Goal: Information Seeking & Learning: Learn about a topic

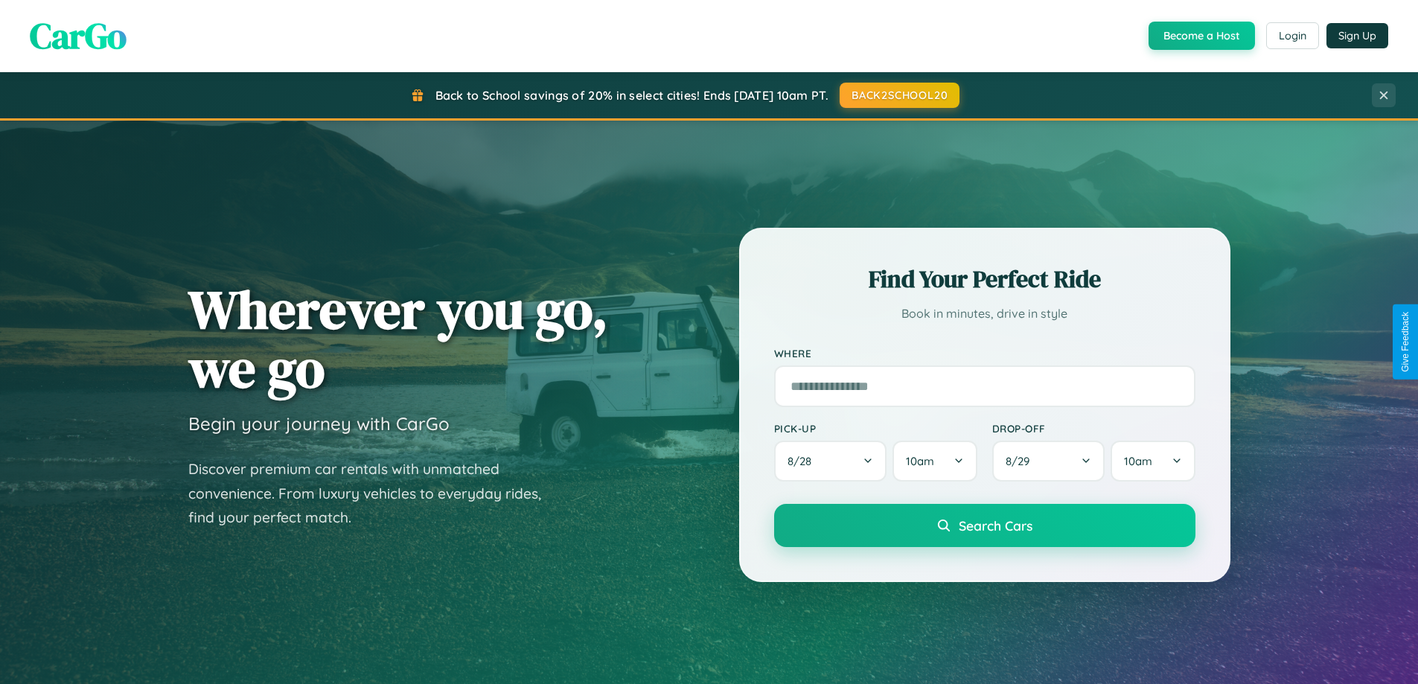
scroll to position [2865, 0]
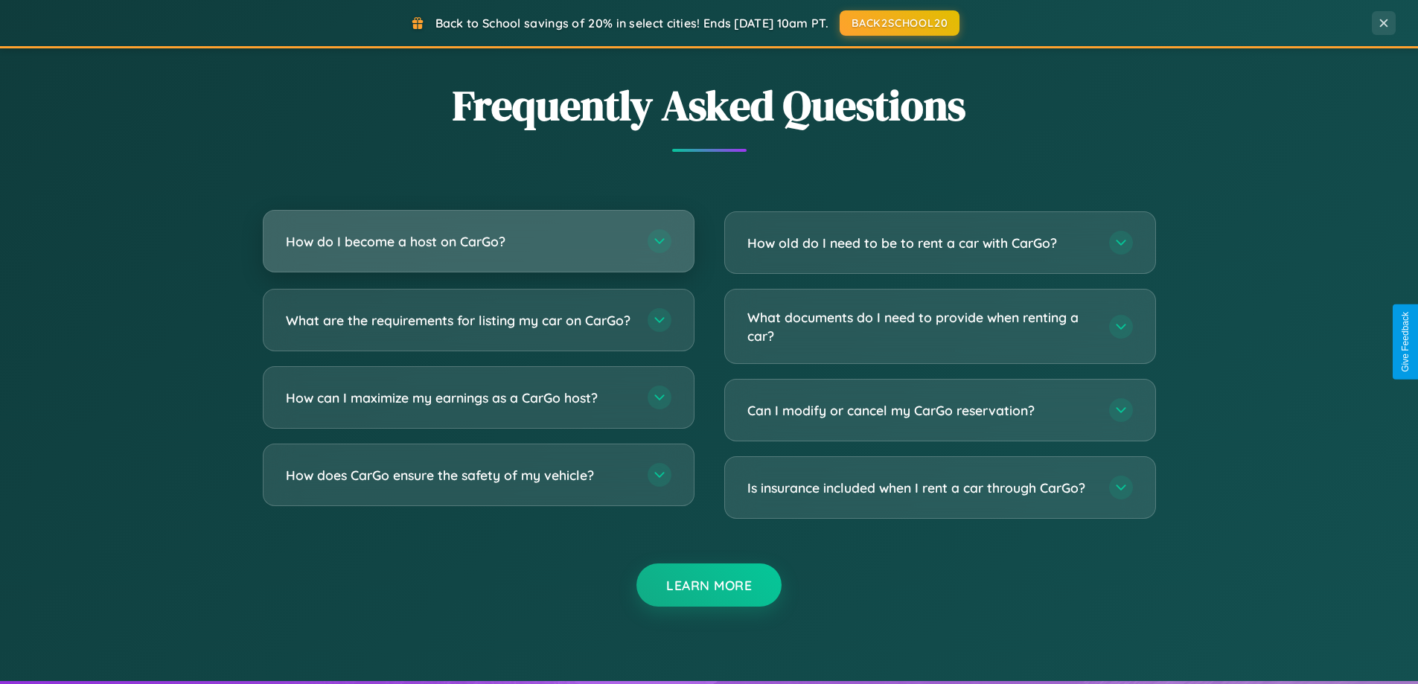
click at [478, 242] on h3 "How do I become a host on CarGo?" at bounding box center [459, 241] width 347 height 19
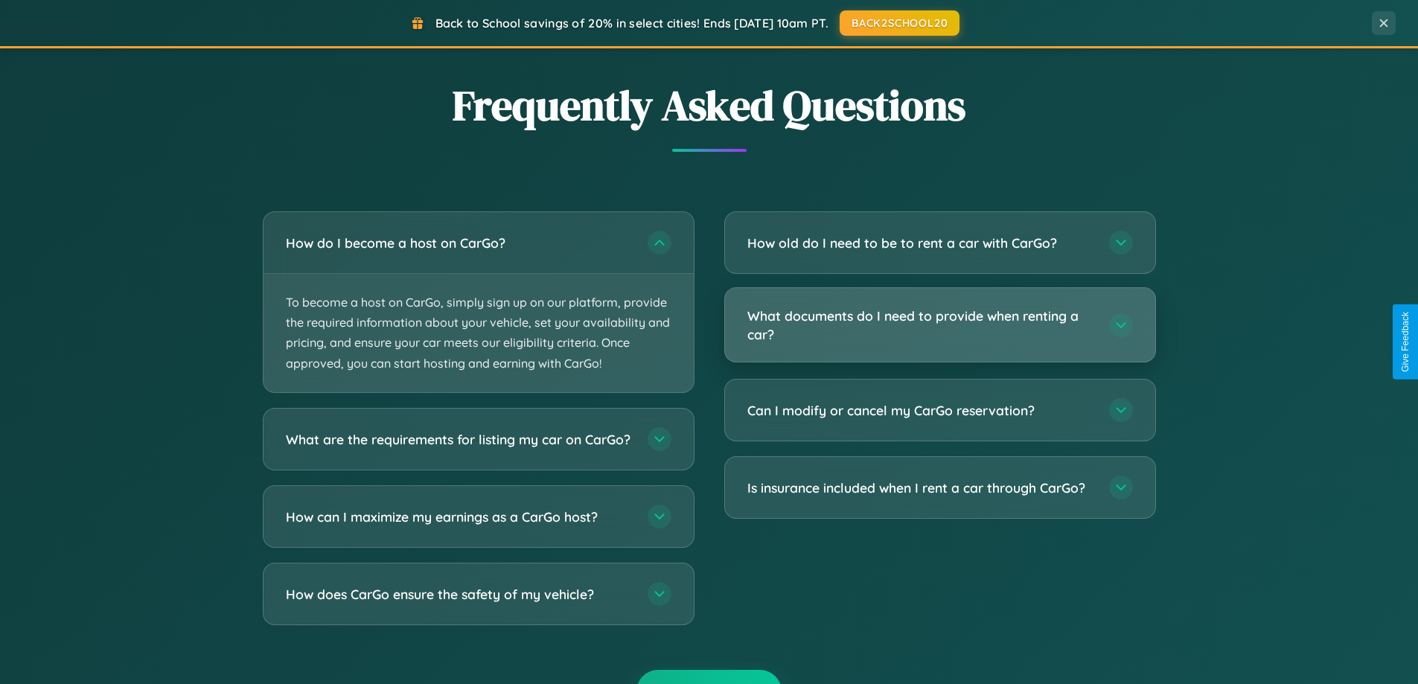
click at [940, 326] on h3 "What documents do I need to provide when renting a car?" at bounding box center [920, 325] width 347 height 36
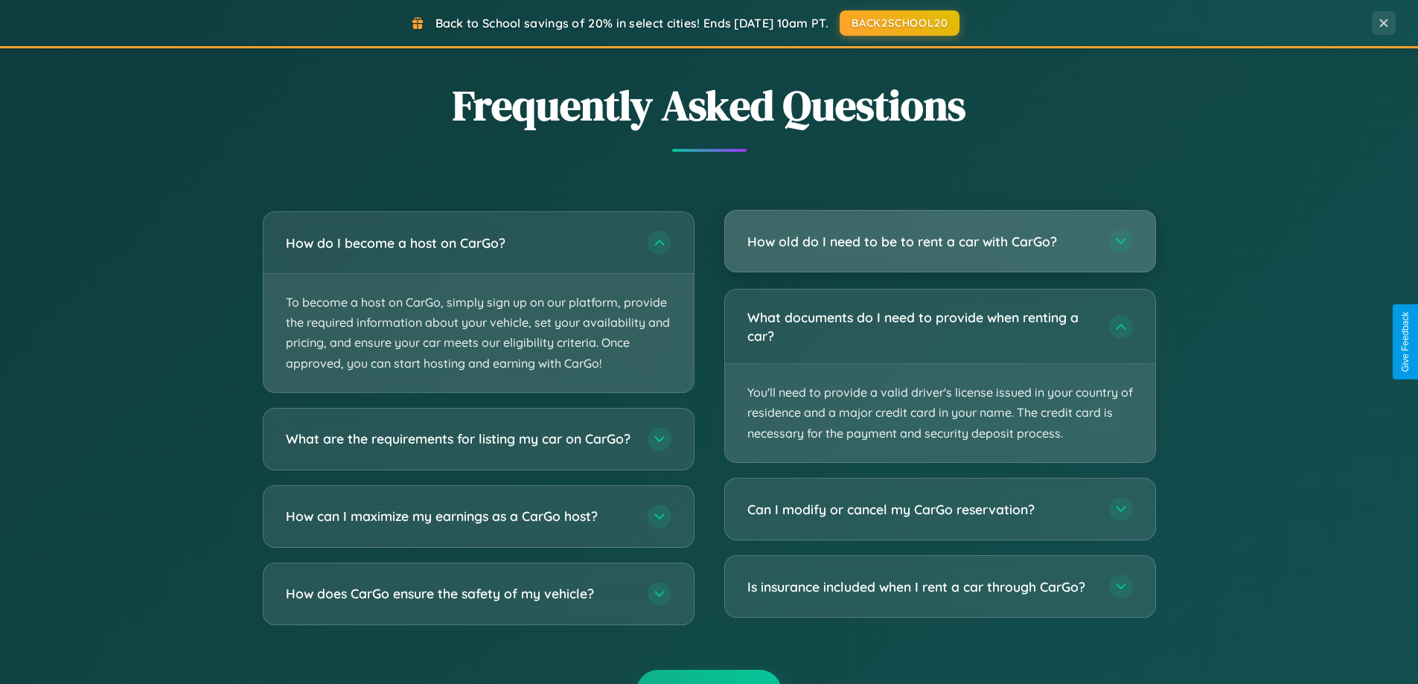
click at [940, 242] on h3 "How old do I need to be to rent a car with CarGo?" at bounding box center [920, 241] width 347 height 19
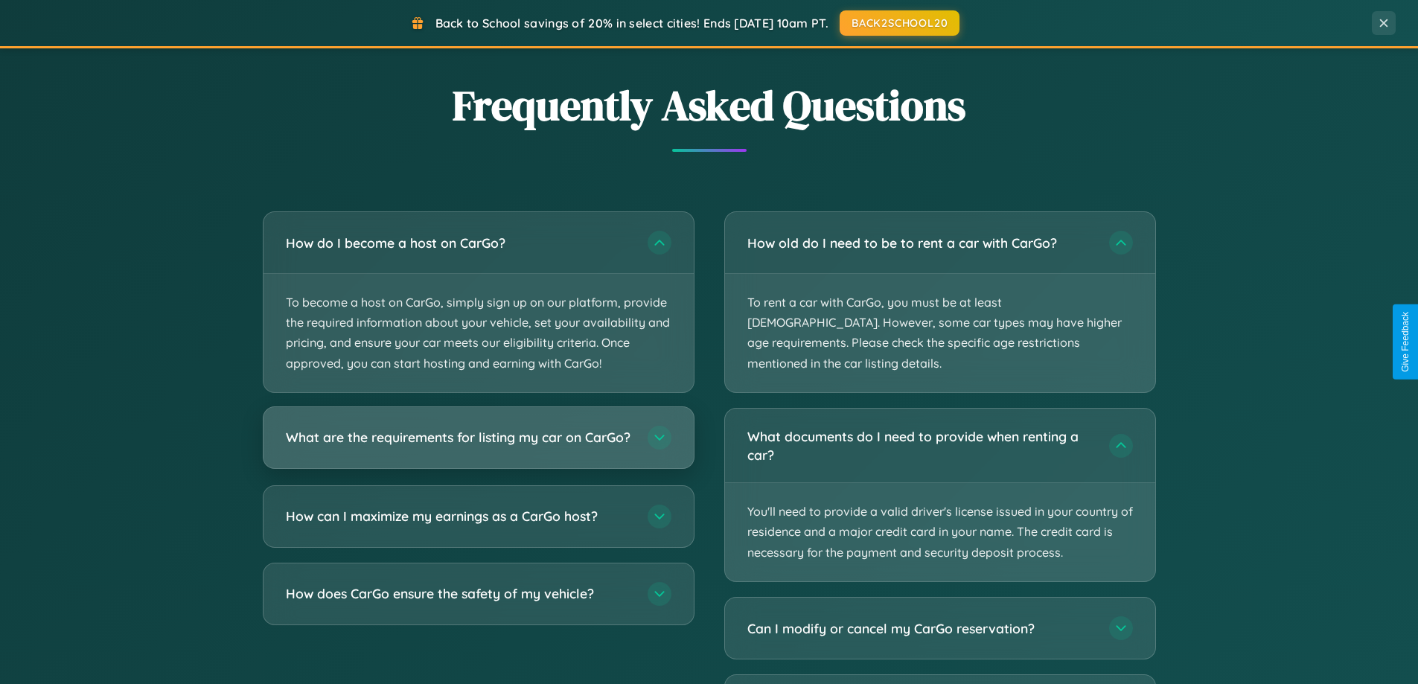
click at [478, 444] on h3 "What are the requirements for listing my car on CarGo?" at bounding box center [459, 437] width 347 height 19
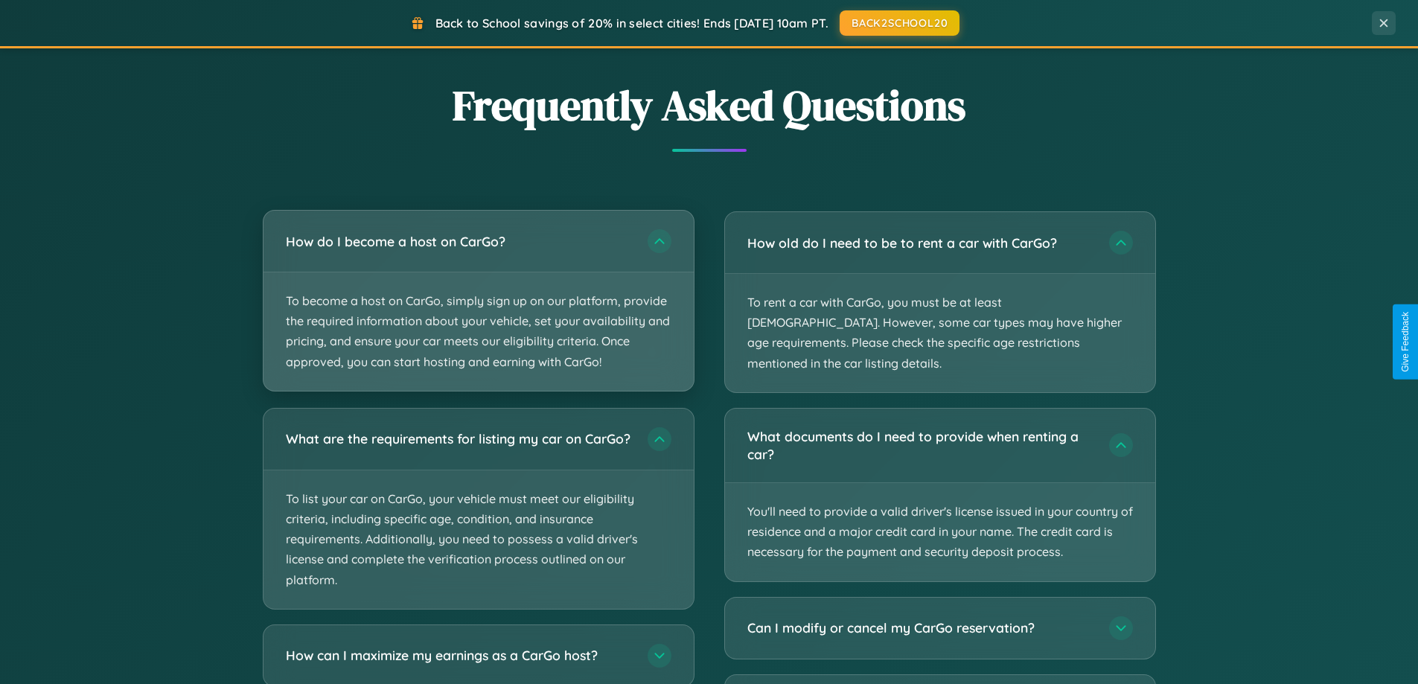
click at [478, 301] on p "To become a host on CarGo, simply sign up on our platform, provide the required…" at bounding box center [479, 331] width 430 height 118
click at [478, 300] on p "To become a host on CarGo, simply sign up on our platform, provide the required…" at bounding box center [479, 331] width 430 height 118
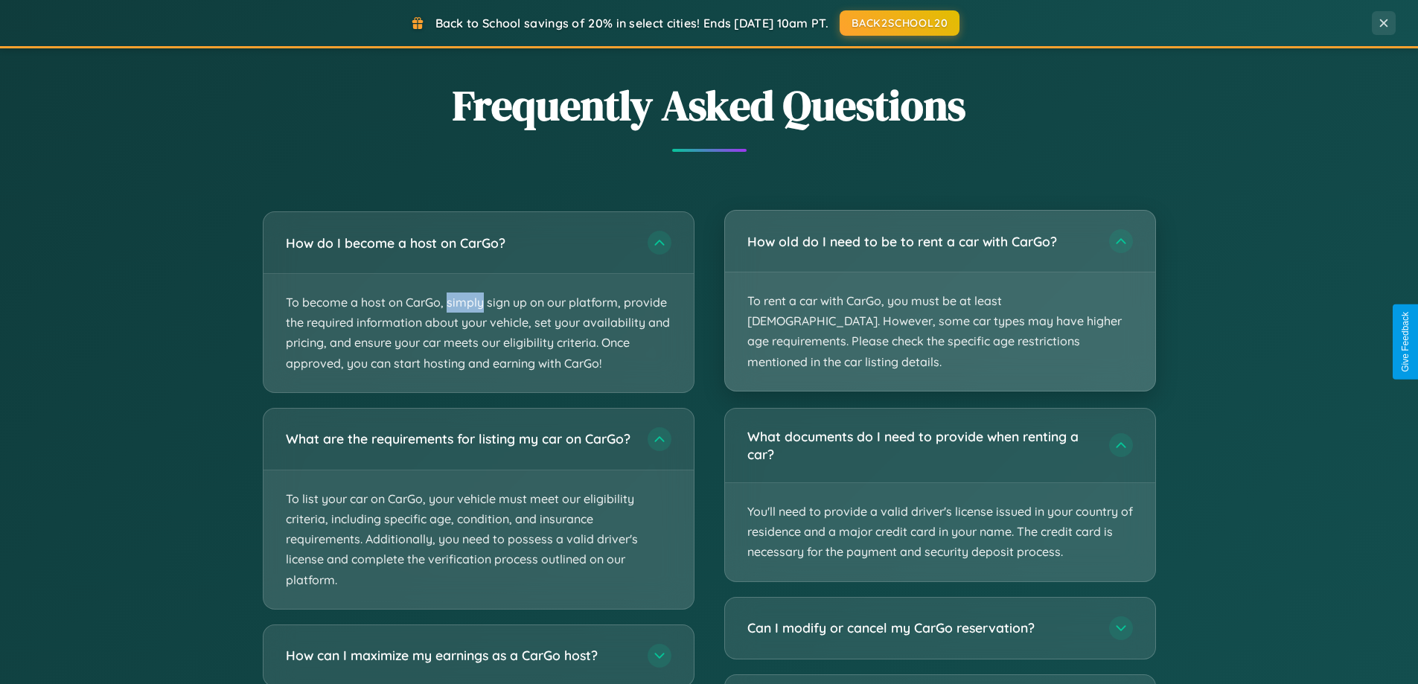
click at [940, 290] on p "To rent a car with CarGo, you must be at least [DEMOGRAPHIC_DATA]. However, som…" at bounding box center [940, 331] width 430 height 118
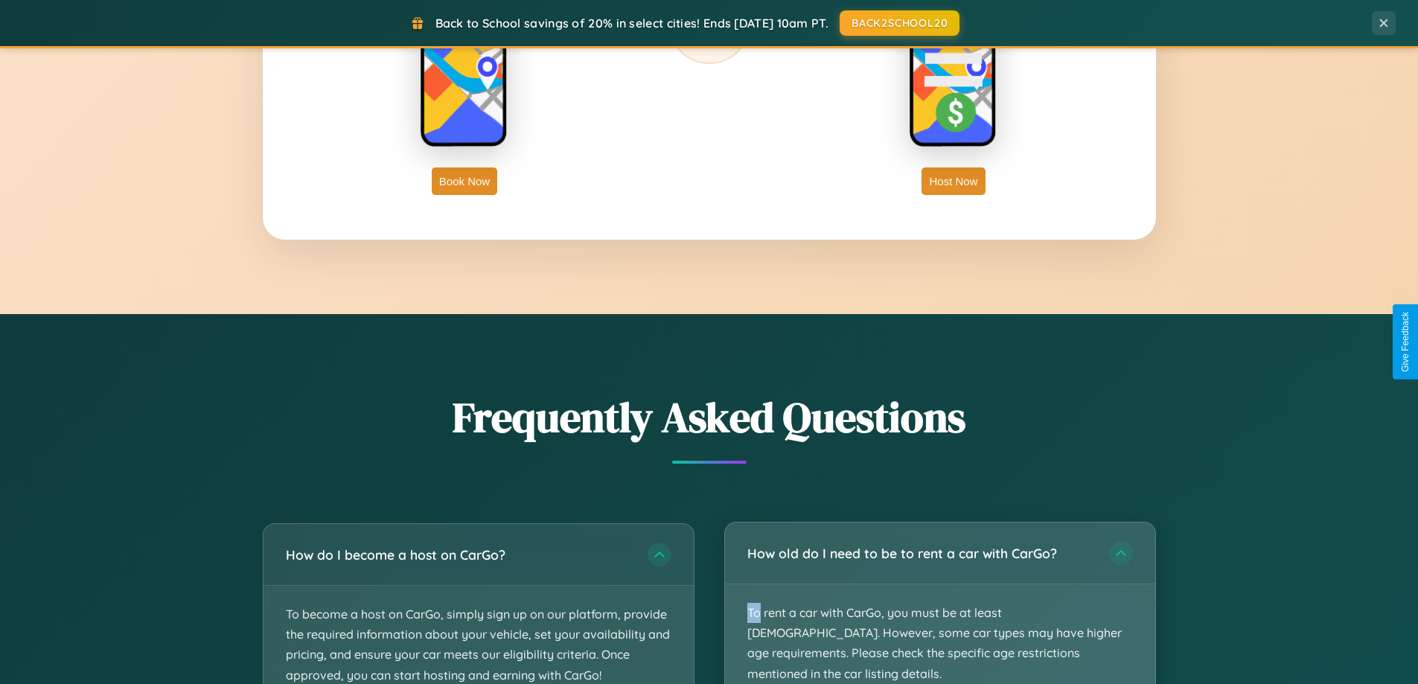
scroll to position [2392, 0]
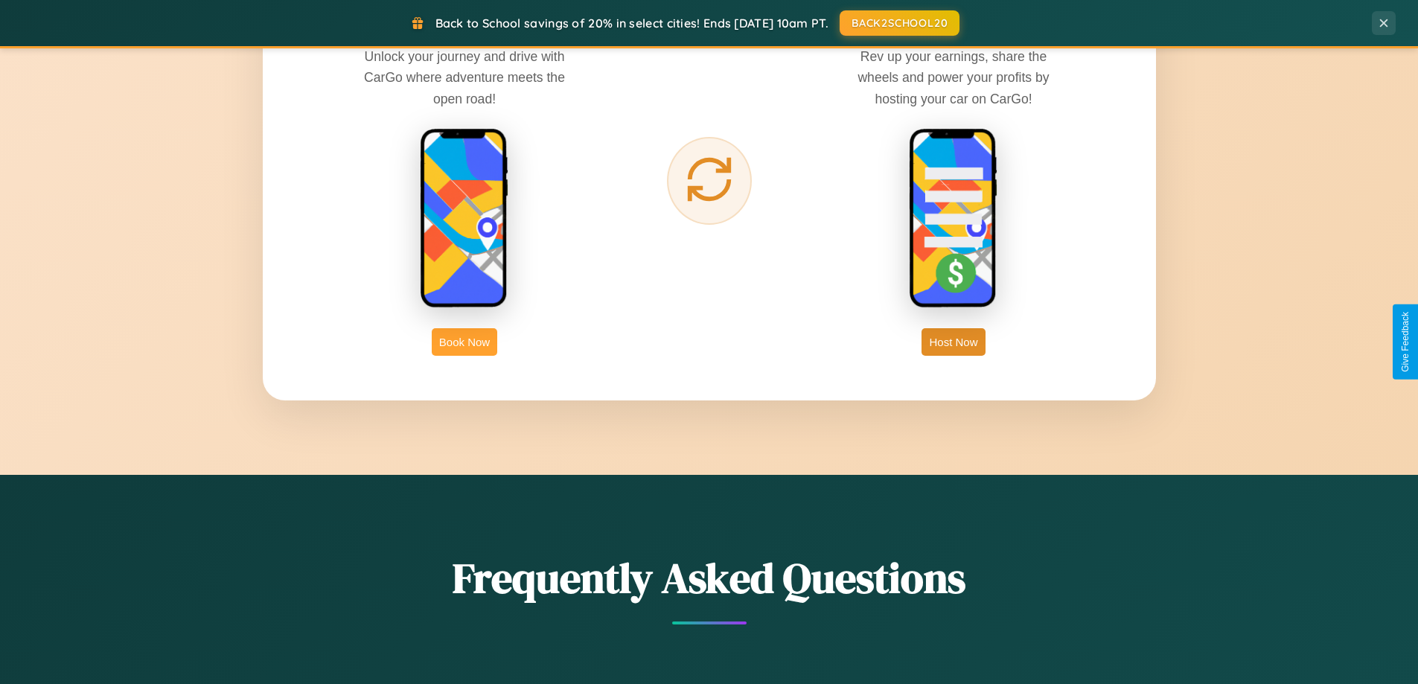
click at [465, 342] on button "Book Now" at bounding box center [465, 342] width 66 height 28
